Goal: Task Accomplishment & Management: Complete application form

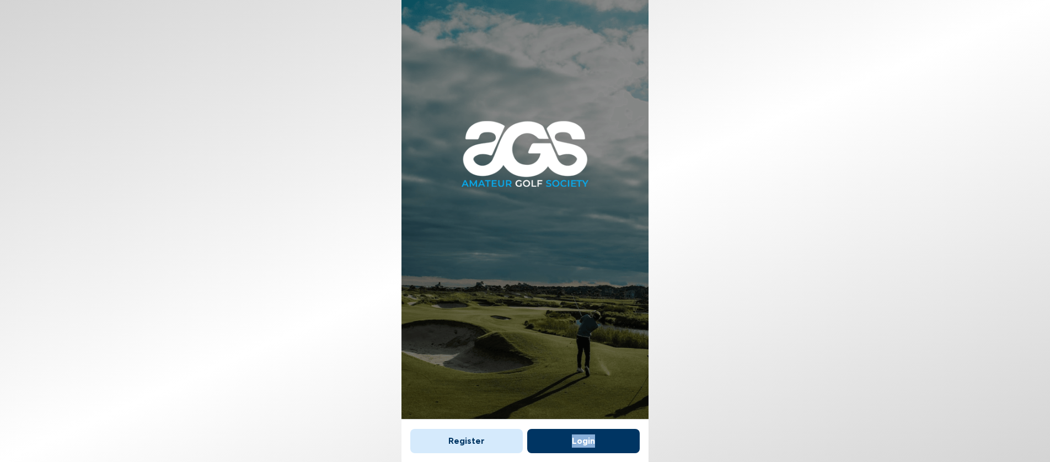
click at [584, 439] on button "Login" at bounding box center [583, 441] width 112 height 24
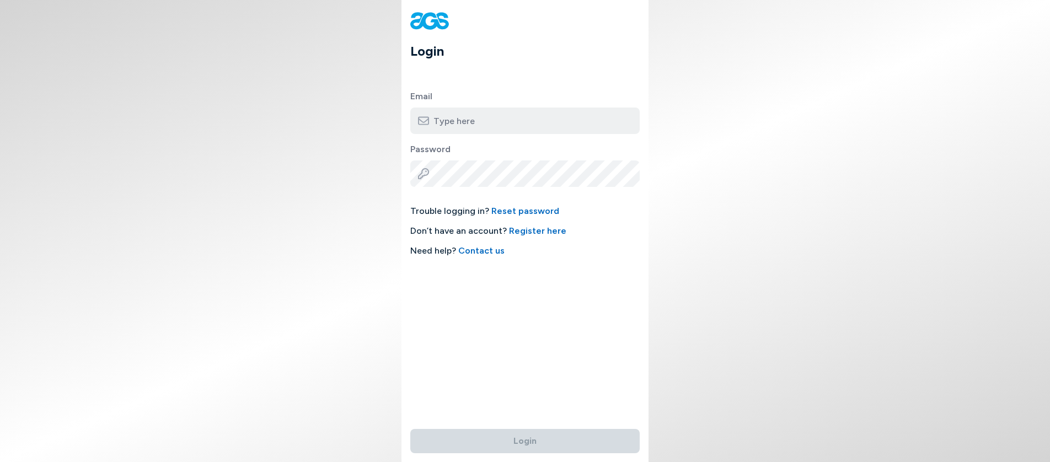
type input "[EMAIL_ADDRESS][DOMAIN_NAME]"
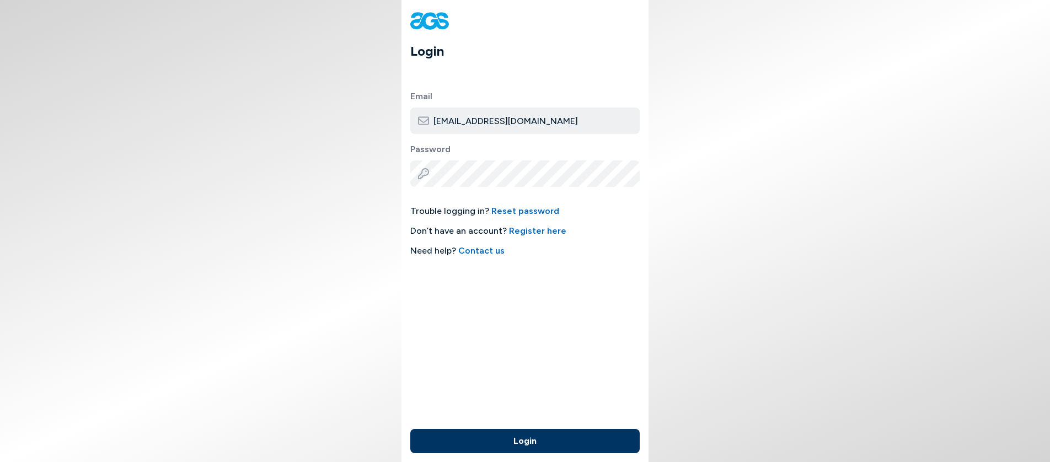
click at [527, 440] on button "Login" at bounding box center [524, 441] width 229 height 24
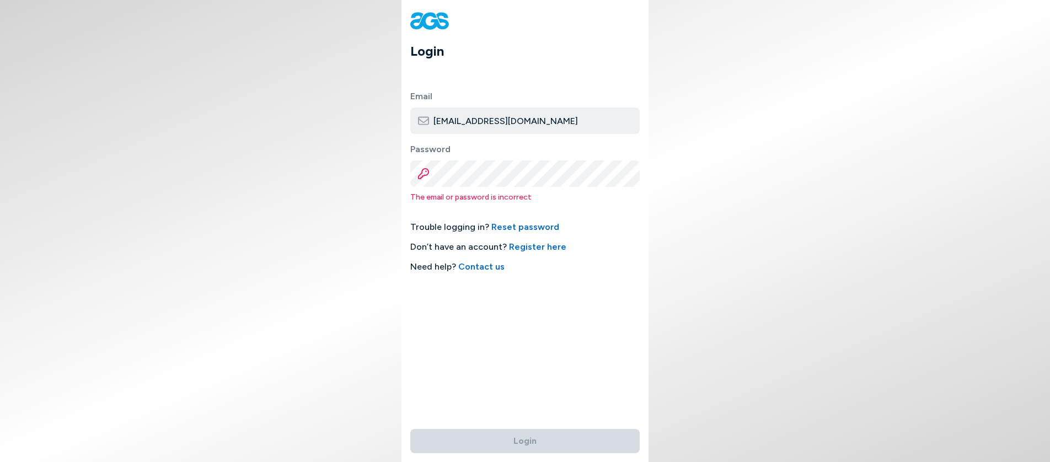
click at [585, 254] on div "Trouble logging in? Reset password Don’t have an account? Register here Need he…" at bounding box center [524, 247] width 229 height 53
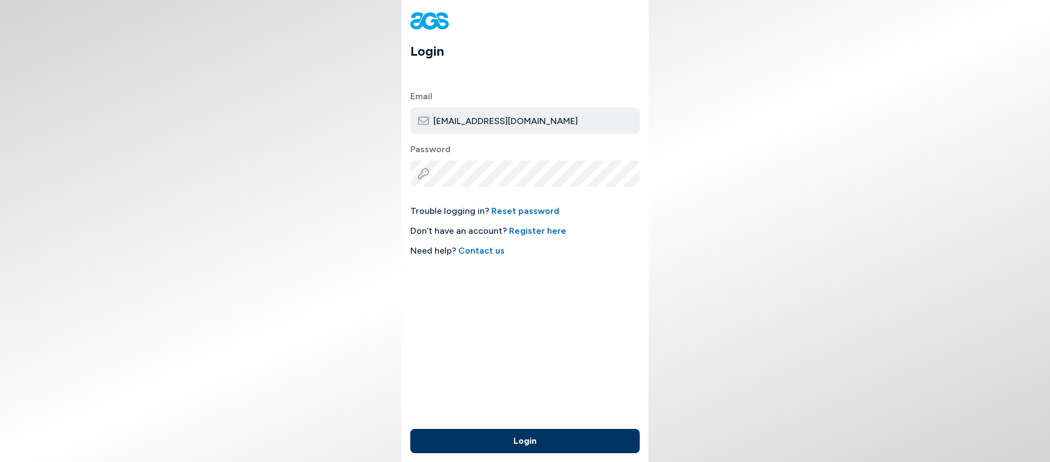
click at [521, 439] on button "Login" at bounding box center [524, 441] width 229 height 24
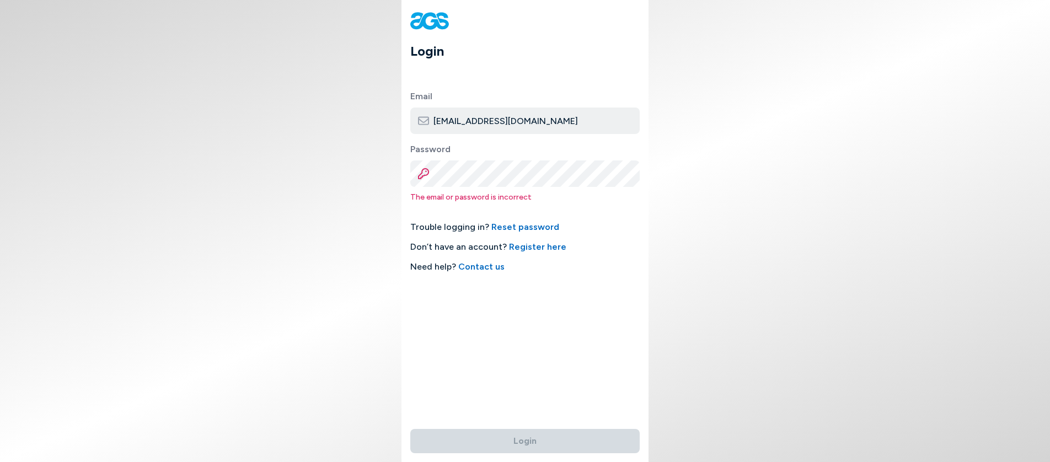
click at [505, 226] on link "Reset password" at bounding box center [525, 227] width 68 height 10
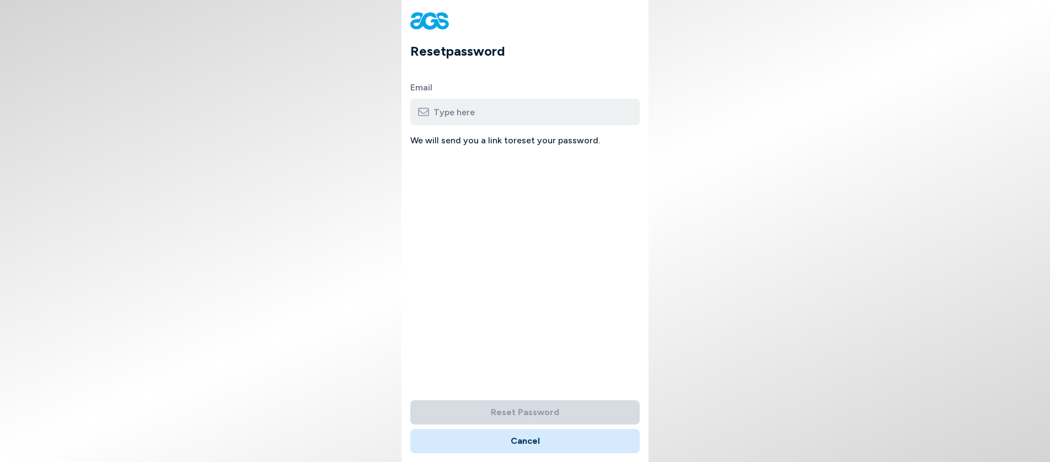
click at [466, 110] on input "email" at bounding box center [524, 112] width 229 height 26
type input "[EMAIL_ADDRESS][DOMAIN_NAME]"
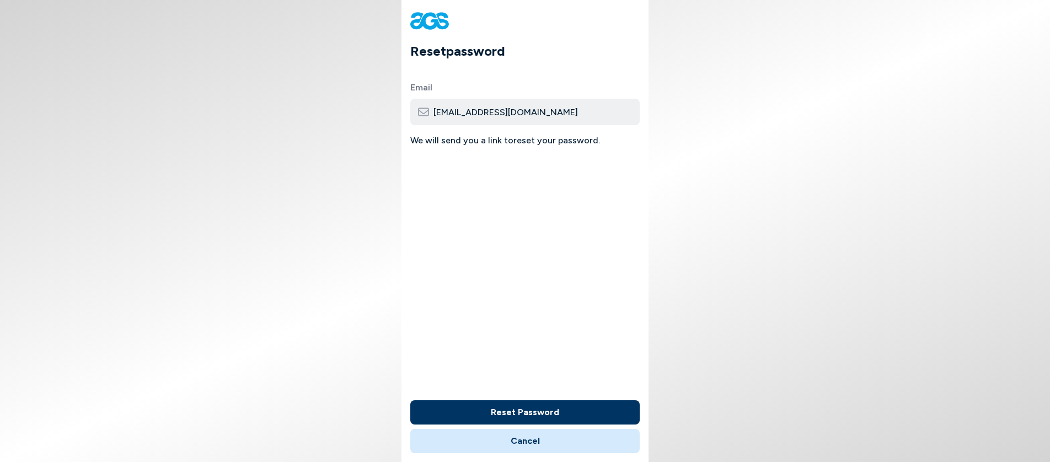
click at [527, 410] on button "Reset Password" at bounding box center [524, 412] width 229 height 24
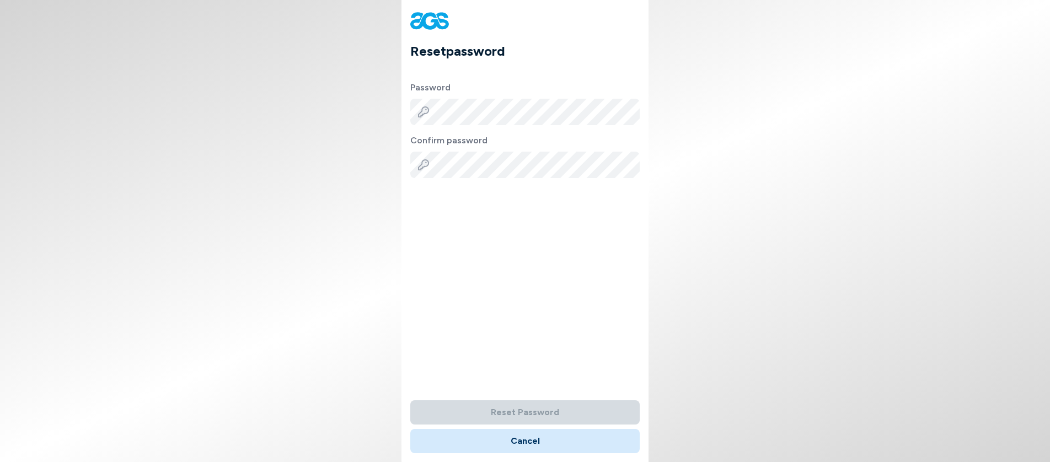
click at [517, 205] on div "Reset password Password Confirm password Reset Password Cancel" at bounding box center [524, 231] width 247 height 462
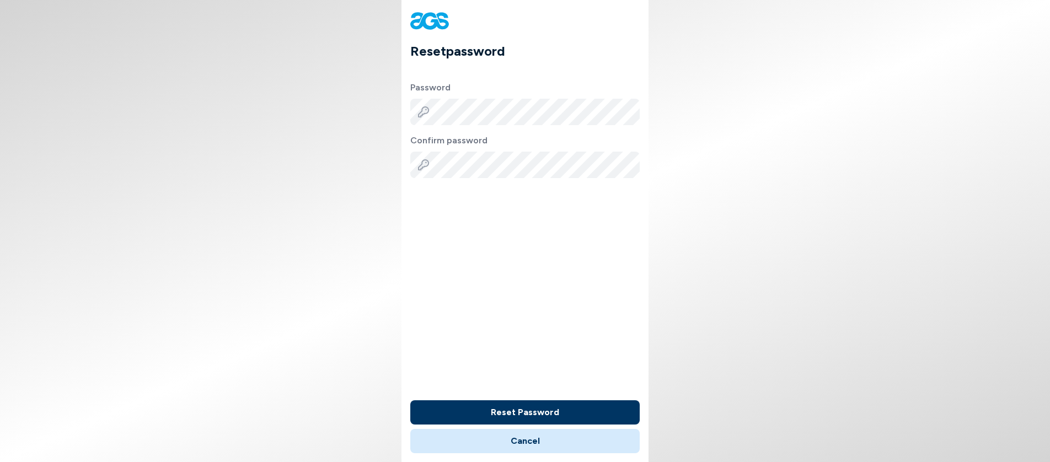
click at [531, 410] on button "Reset Password" at bounding box center [524, 412] width 229 height 24
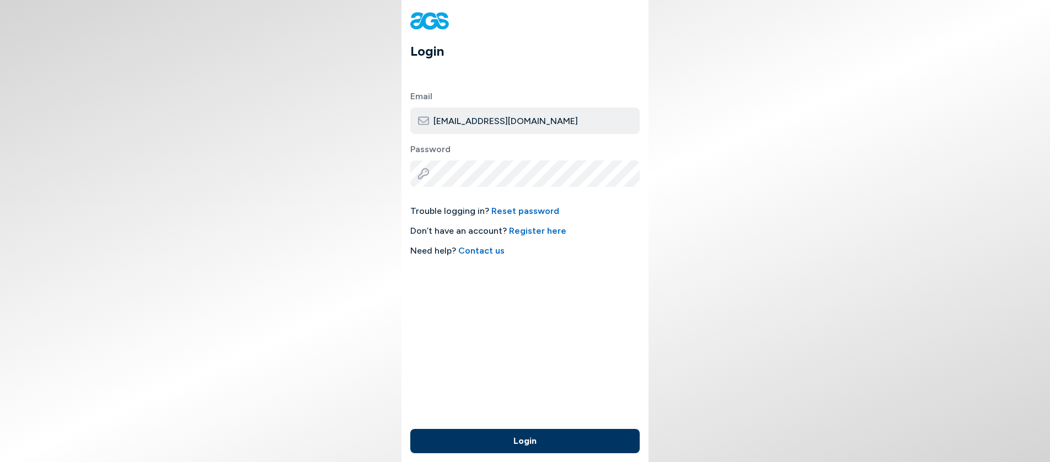
click at [530, 437] on button "Login" at bounding box center [524, 441] width 229 height 24
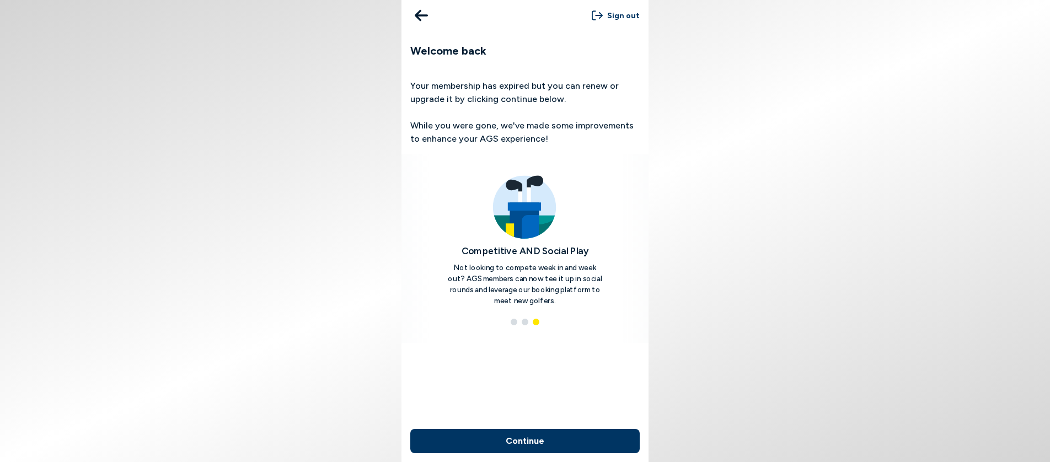
click at [528, 441] on button "Continue" at bounding box center [524, 441] width 229 height 24
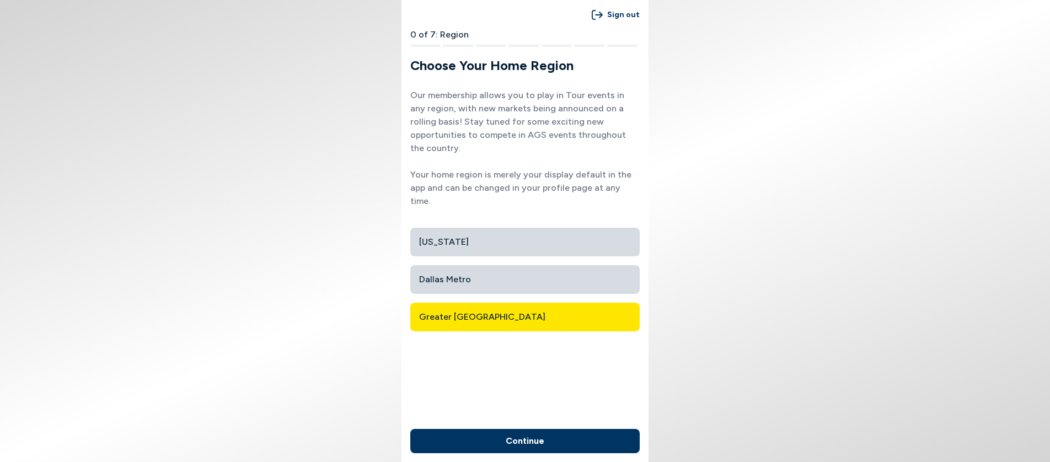
click at [461, 307] on span "Greater Philadelphia" at bounding box center [525, 317] width 212 height 20
click at [475, 307] on span "Greater Philadelphia" at bounding box center [525, 317] width 212 height 20
click at [527, 434] on button "Continue" at bounding box center [524, 441] width 229 height 24
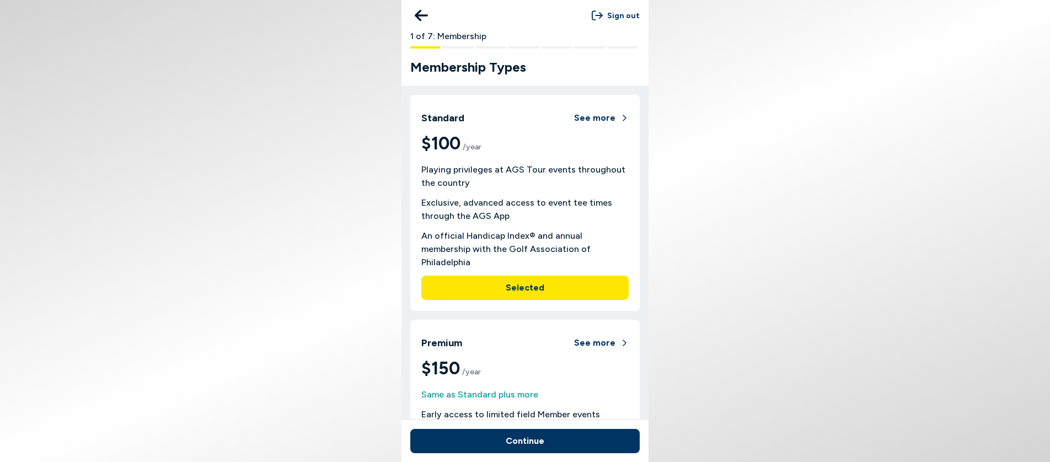
click at [526, 439] on button "Continue" at bounding box center [524, 441] width 229 height 24
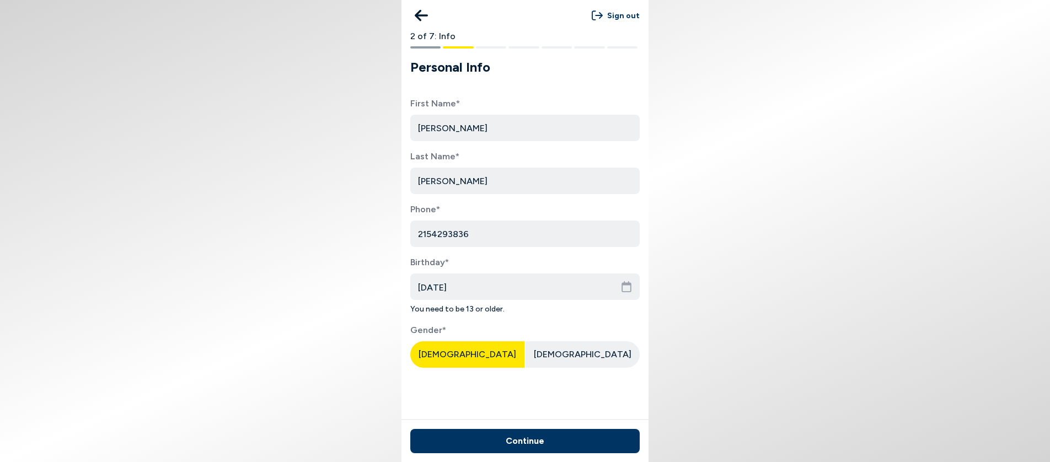
click at [526, 439] on button "Continue" at bounding box center [524, 441] width 229 height 24
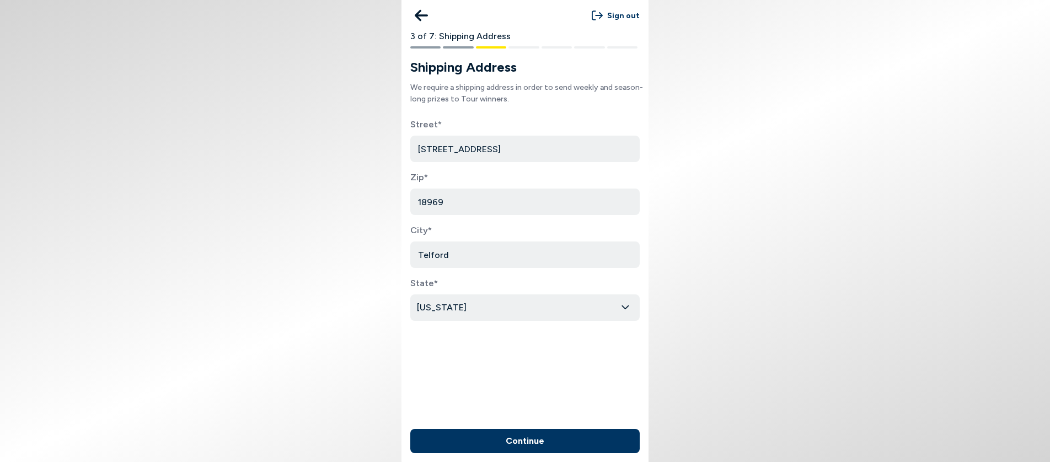
click at [526, 440] on button "Continue" at bounding box center [524, 441] width 229 height 24
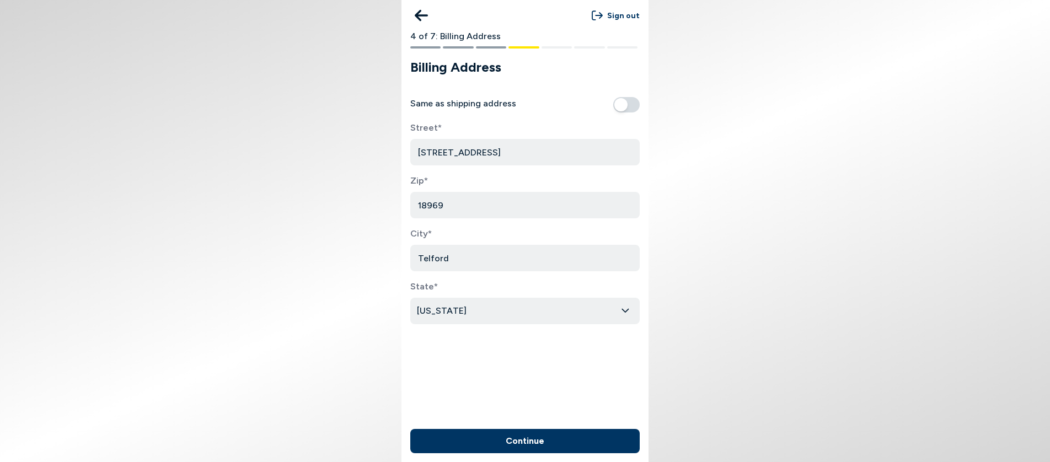
click at [526, 440] on button "Continue" at bounding box center [524, 441] width 229 height 24
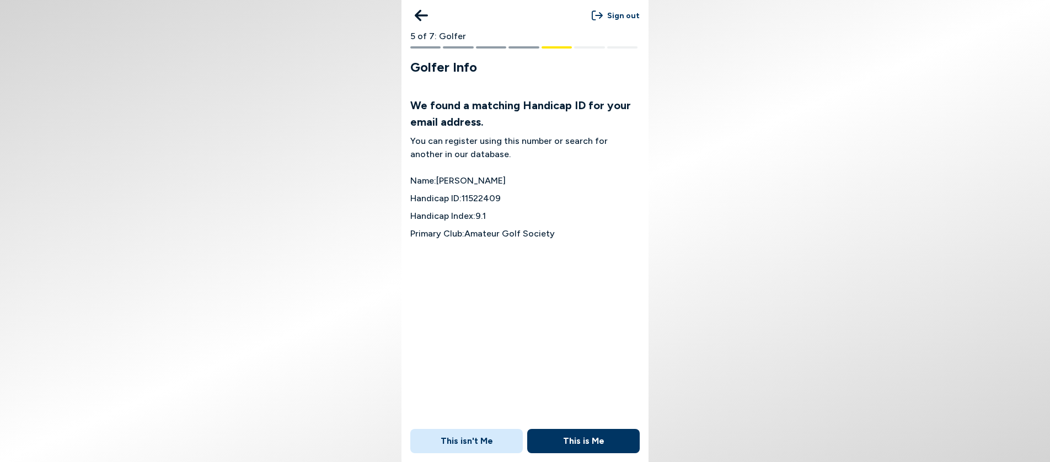
click at [579, 439] on button "This is Me" at bounding box center [583, 441] width 112 height 24
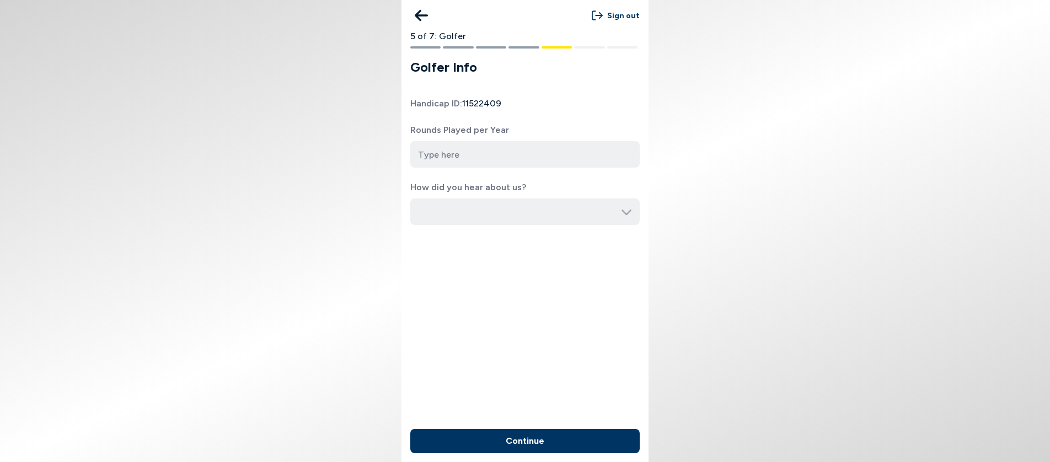
click at [437, 152] on input "number" at bounding box center [524, 154] width 229 height 26
type input "65"
click at [626, 211] on icon at bounding box center [626, 211] width 11 height 11
click at [529, 437] on button "Continue" at bounding box center [524, 441] width 229 height 24
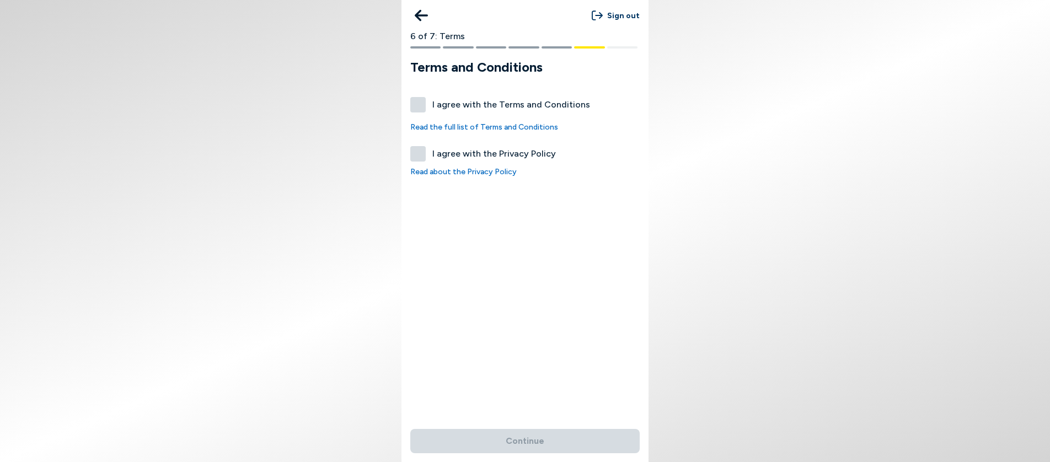
click at [414, 103] on label "I agree with the Terms and Conditions" at bounding box center [524, 104] width 229 height 15
click at [414, 103] on button "I agree with the Terms and Conditions" at bounding box center [417, 104] width 15 height 15
click at [417, 153] on label "I agree with the Privacy Policy" at bounding box center [524, 153] width 229 height 15
click at [417, 153] on button "I agree with the Privacy Policy" at bounding box center [417, 153] width 15 height 15
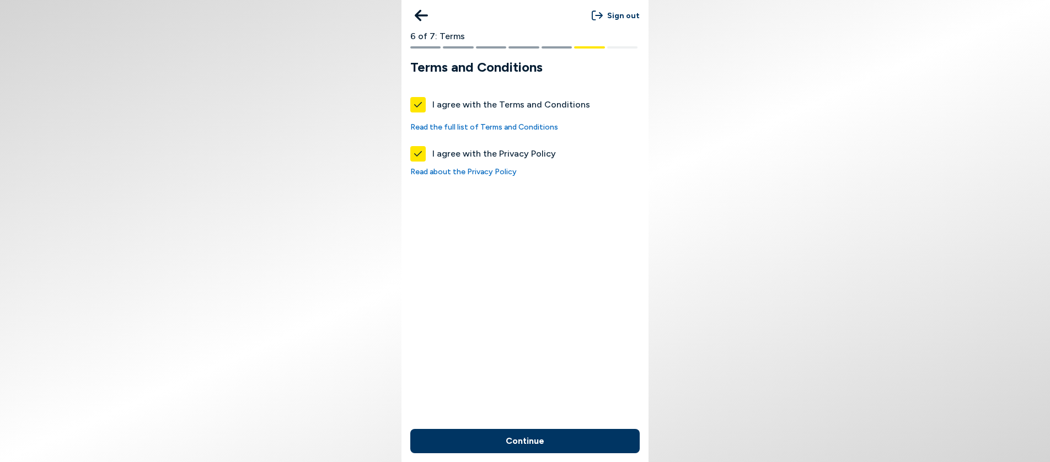
click at [534, 434] on button "Continue" at bounding box center [524, 441] width 229 height 24
